Goal: Transaction & Acquisition: Purchase product/service

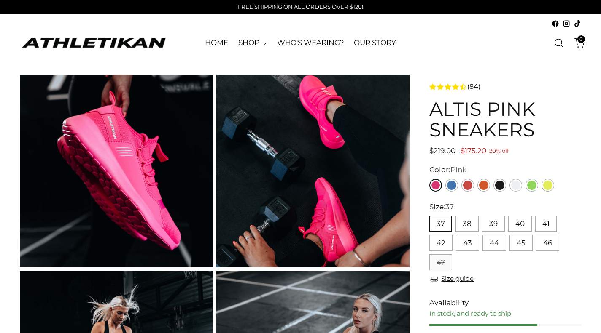
scroll to position [84, 0]
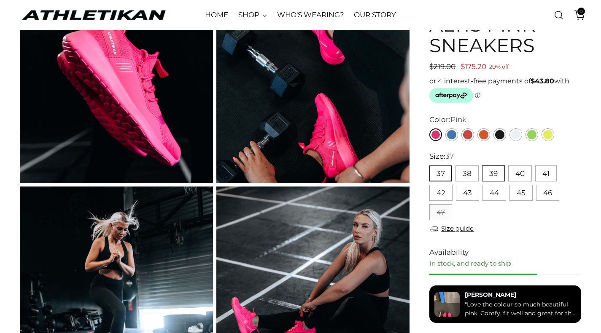
click at [493, 179] on button "39" at bounding box center [493, 174] width 23 height 16
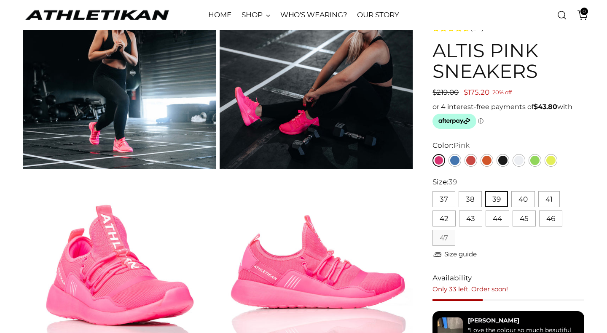
scroll to position [337, 0]
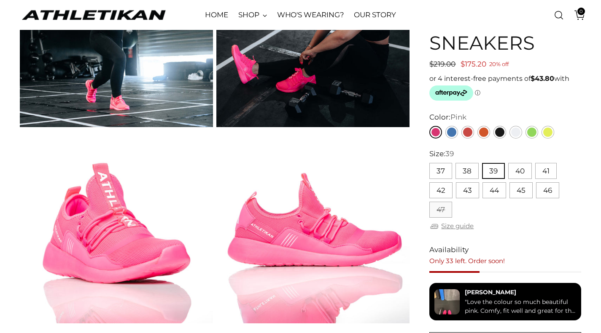
click at [450, 228] on link "Size guide" at bounding box center [451, 226] width 44 height 11
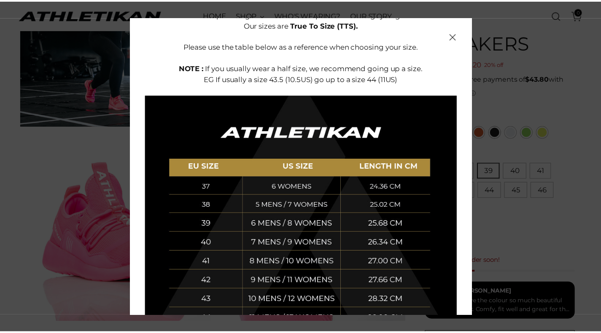
scroll to position [84, 0]
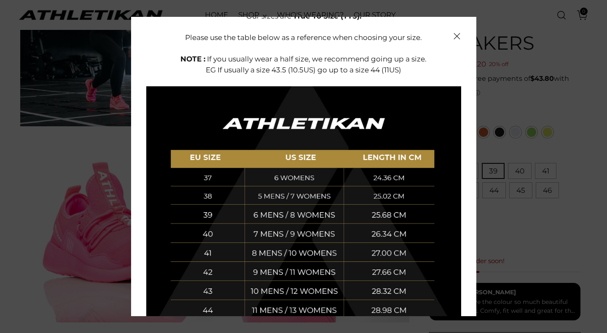
click at [454, 37] on icon "Close" at bounding box center [457, 36] width 6 height 6
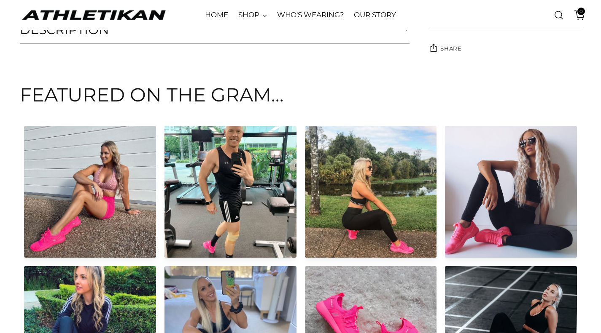
scroll to position [885, 0]
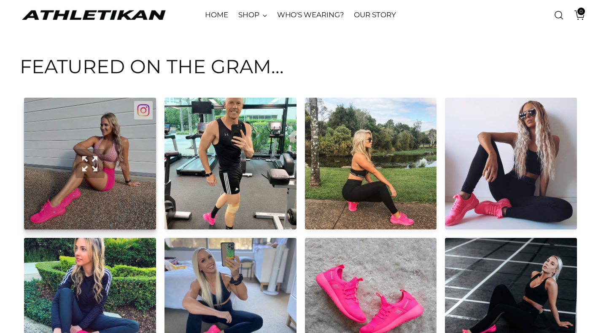
click at [64, 181] on button "Open in popup view" at bounding box center [90, 164] width 132 height 132
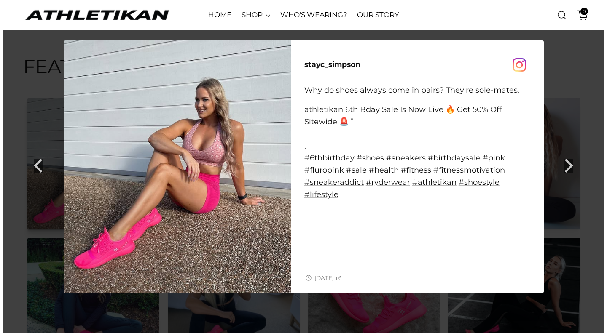
scroll to position [894, 0]
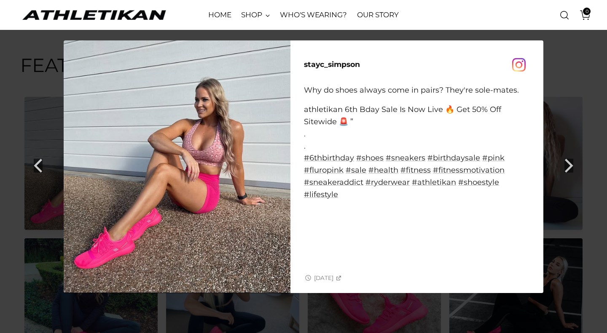
click at [567, 161] on icon "Next" at bounding box center [569, 166] width 8 height 14
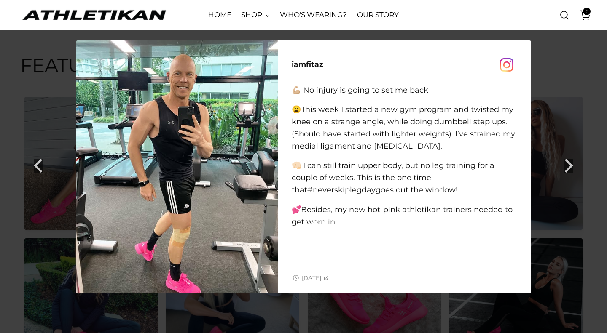
click at [567, 161] on icon "Next" at bounding box center [569, 166] width 8 height 14
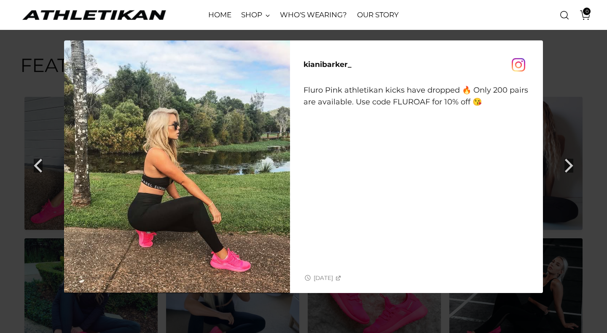
click at [567, 161] on icon "Next" at bounding box center [569, 166] width 8 height 14
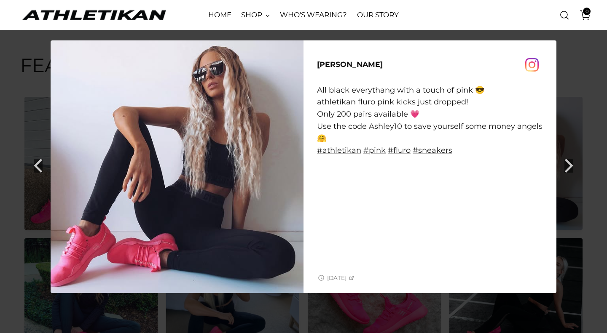
click at [567, 161] on icon "Next" at bounding box center [569, 166] width 8 height 14
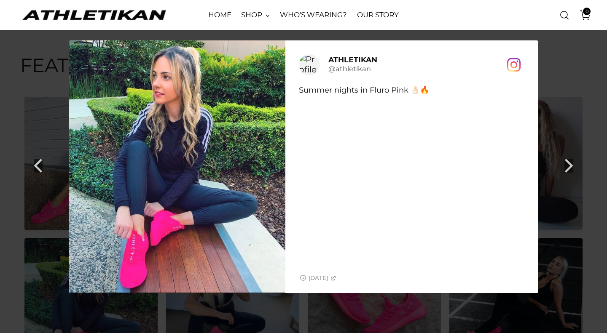
click at [567, 161] on icon "Next" at bounding box center [569, 166] width 8 height 14
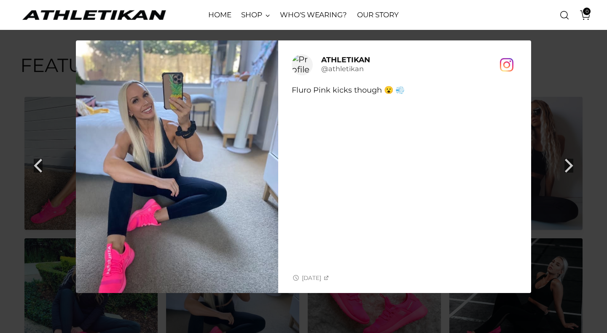
click at [567, 161] on icon "Next" at bounding box center [569, 166] width 8 height 14
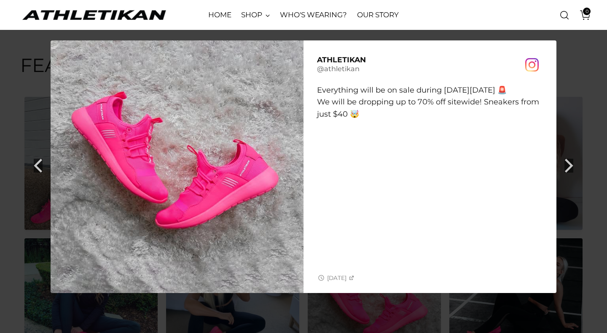
click at [567, 161] on icon "Next" at bounding box center [569, 166] width 8 height 14
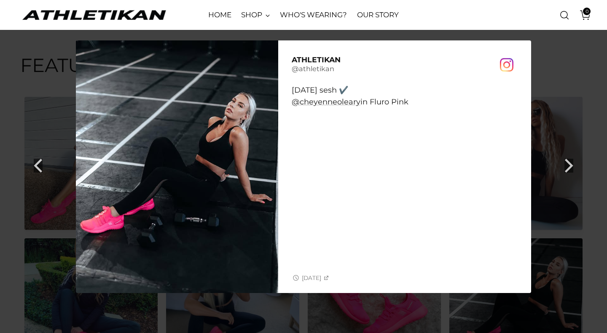
click at [576, 84] on div at bounding box center [303, 166] width 607 height 333
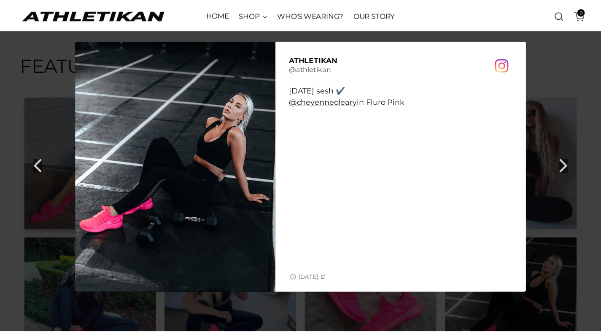
scroll to position [885, 0]
